Goal: Task Accomplishment & Management: Manage account settings

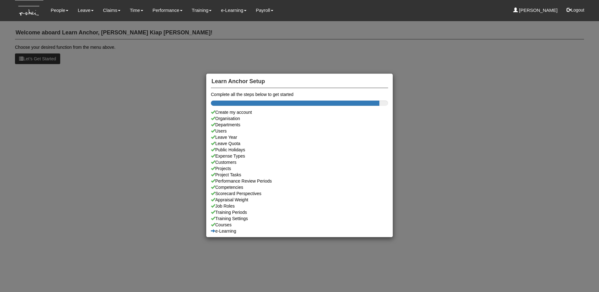
click at [92, 11] on div "Learn Anchor Setup Complete all the steps below to get started Create my accoun…" at bounding box center [299, 146] width 599 height 292
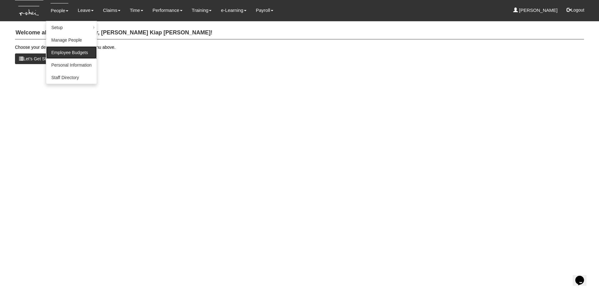
click at [77, 53] on link "Employee Budgets" at bounding box center [71, 52] width 50 height 12
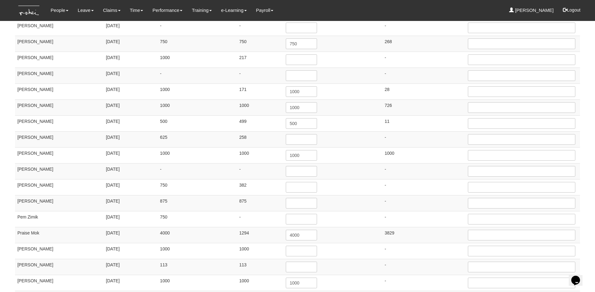
scroll to position [757, 0]
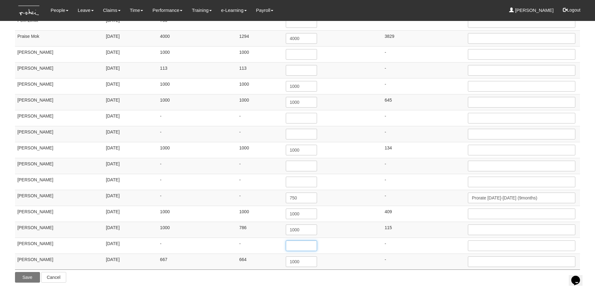
click at [304, 249] on input "number" at bounding box center [301, 245] width 31 height 11
type input "1000"
click at [23, 278] on input "Save" at bounding box center [27, 277] width 25 height 11
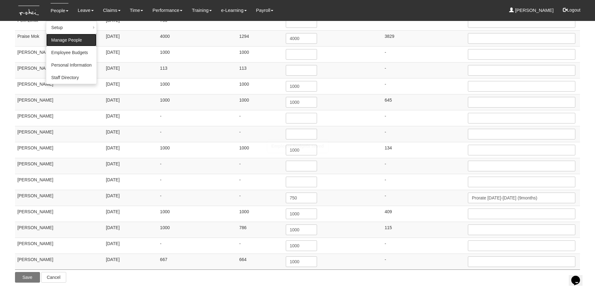
click at [66, 40] on link "Manage People" at bounding box center [71, 40] width 50 height 12
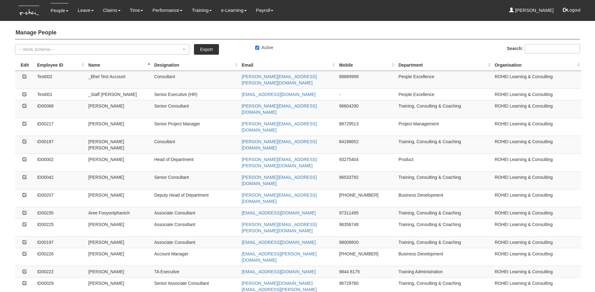
select select "50"
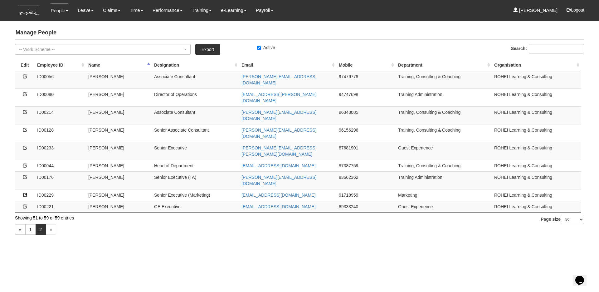
click at [25, 192] on icon at bounding box center [25, 194] width 4 height 4
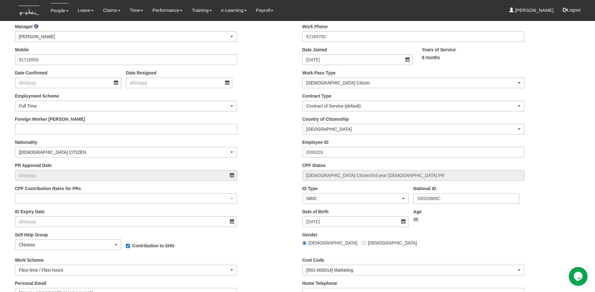
scroll to position [139, 0]
